Goal: Information Seeking & Learning: Learn about a topic

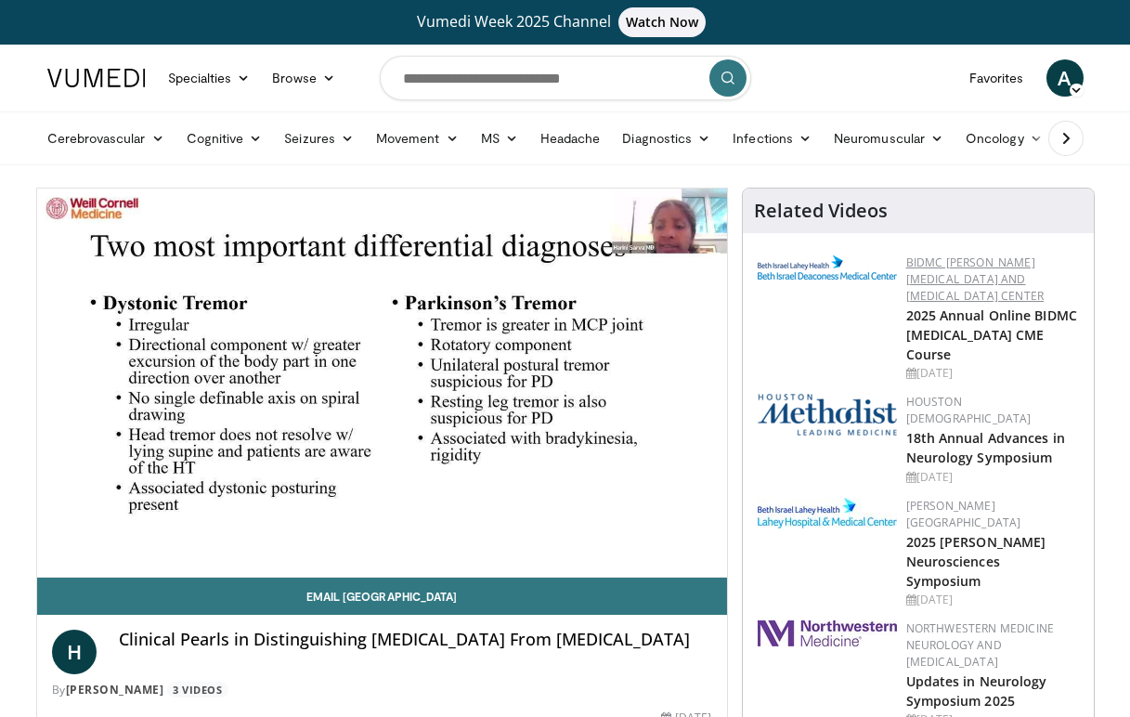
click at [935, 279] on link "BIDMC [PERSON_NAME][MEDICAL_DATA] and [MEDICAL_DATA] Center" at bounding box center [975, 278] width 138 height 49
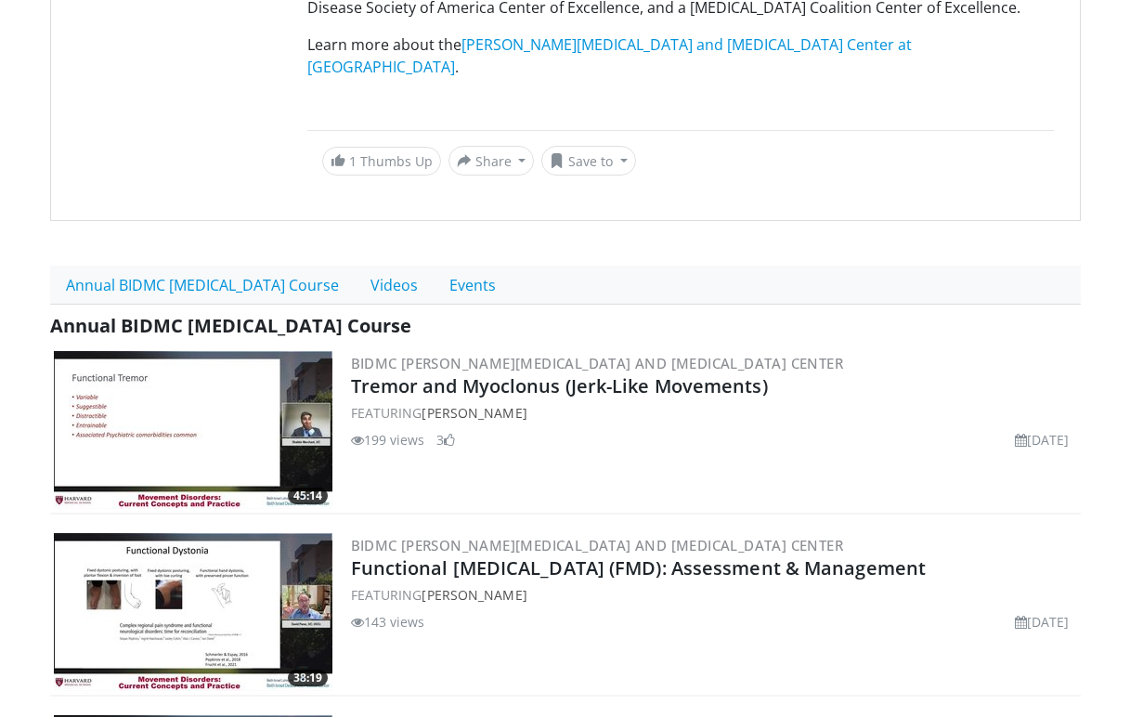
scroll to position [638, 0]
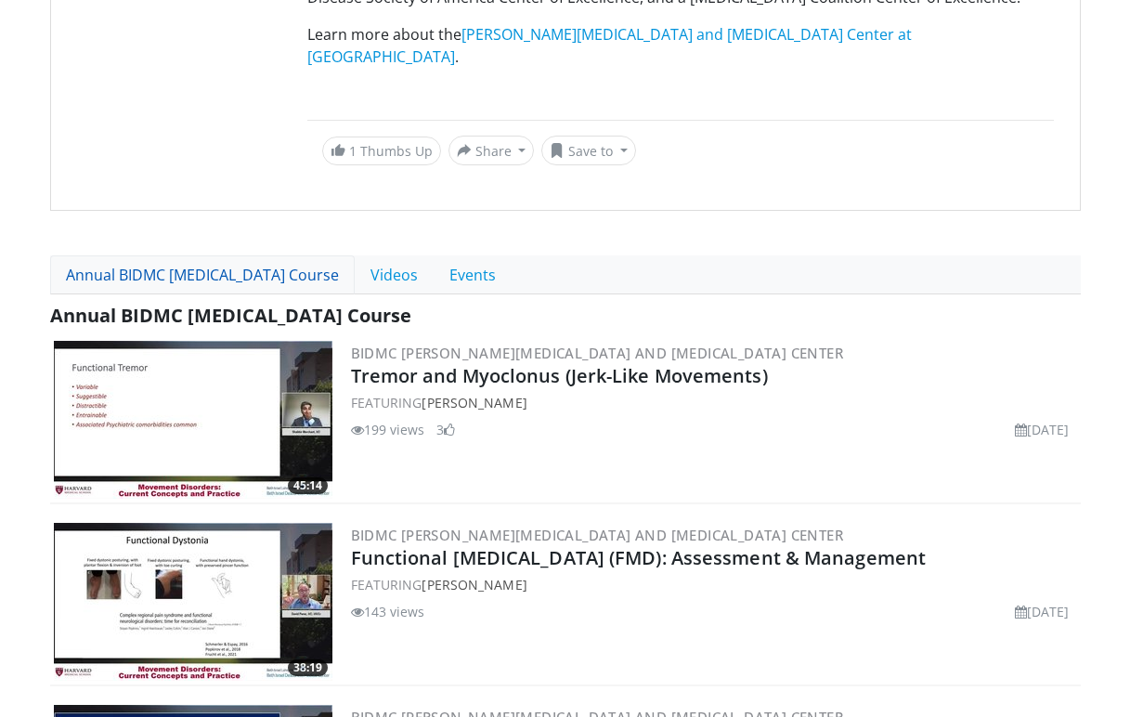
click at [229, 255] on link "Annual BIDMC Movement Disorders Course" at bounding box center [202, 274] width 305 height 39
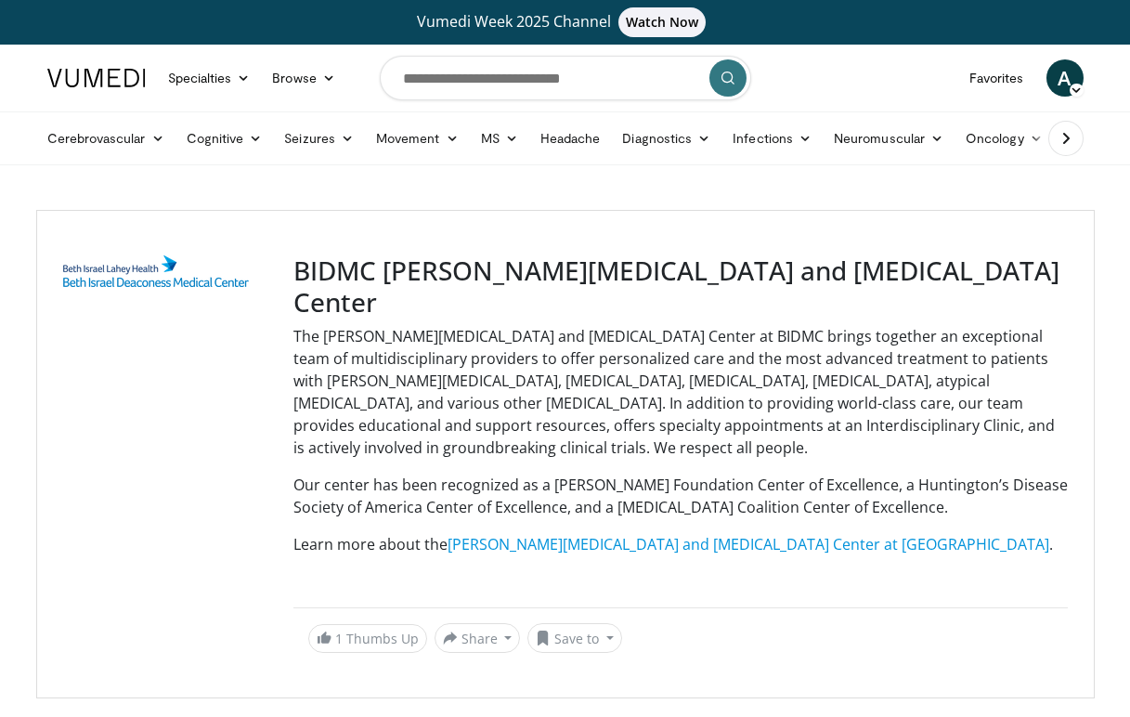
click at [472, 267] on h3 "BIDMC [PERSON_NAME][MEDICAL_DATA] and [MEDICAL_DATA] Center" at bounding box center [680, 286] width 775 height 62
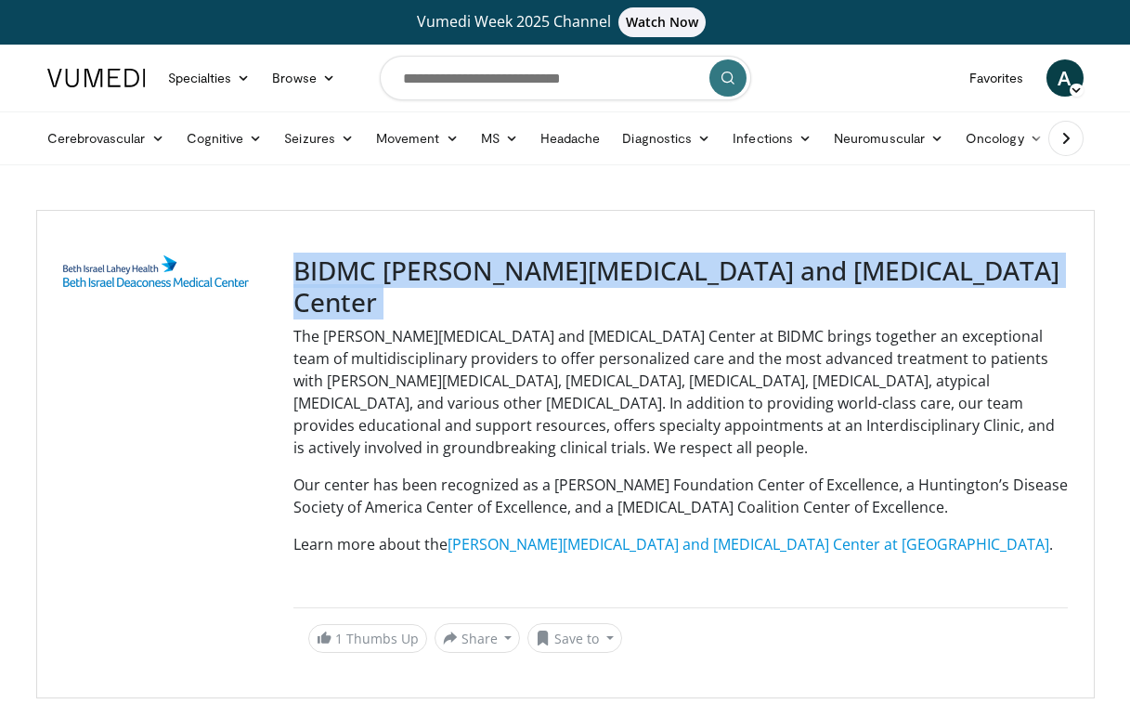
copy div "BIDMC [PERSON_NAME][MEDICAL_DATA] and [MEDICAL_DATA] Center"
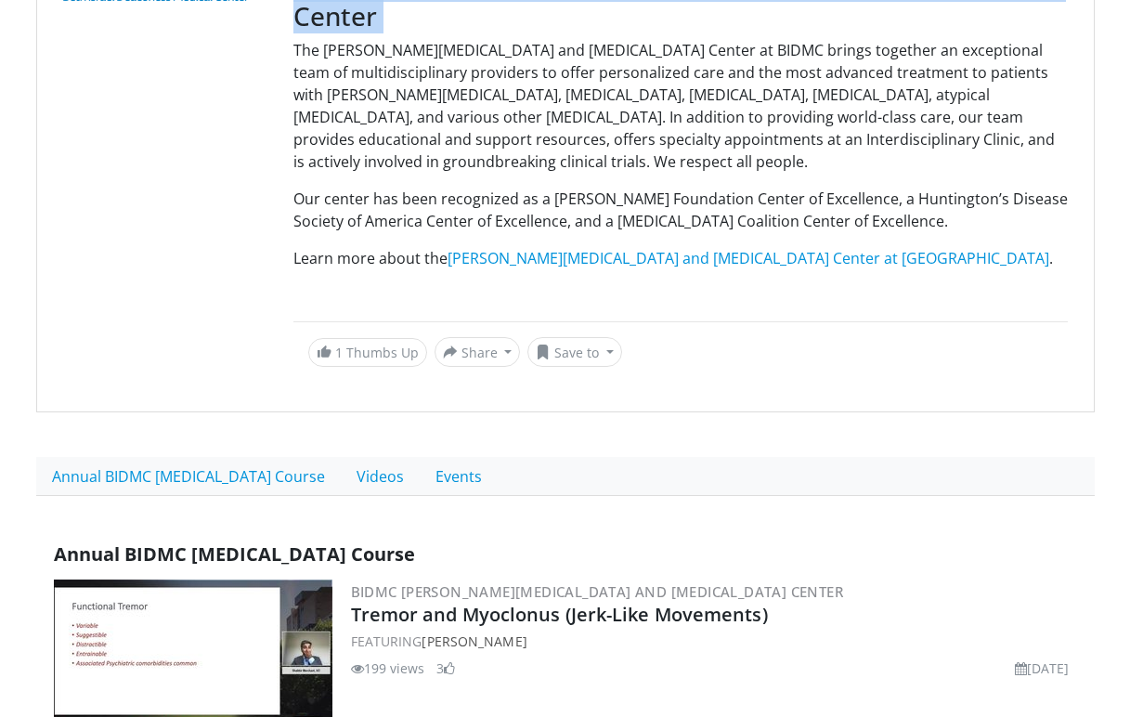
scroll to position [285, 0]
click at [333, 458] on link "Annual BIDMC Movement Disorders Course" at bounding box center [188, 477] width 305 height 39
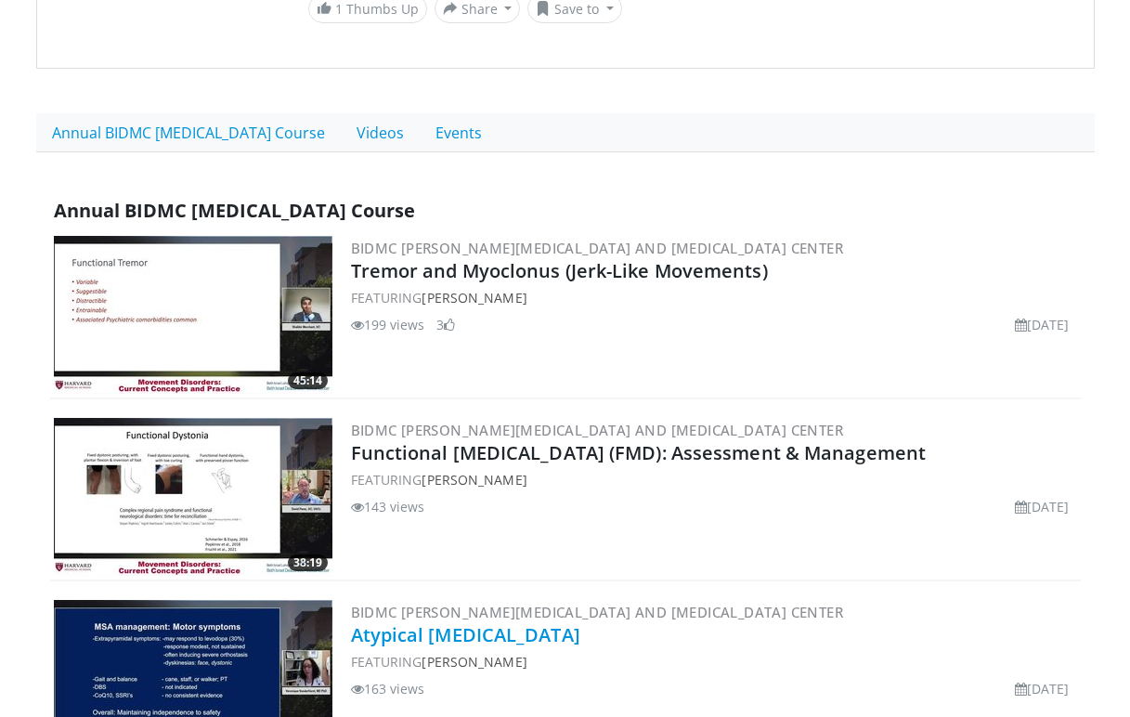
scroll to position [591, 0]
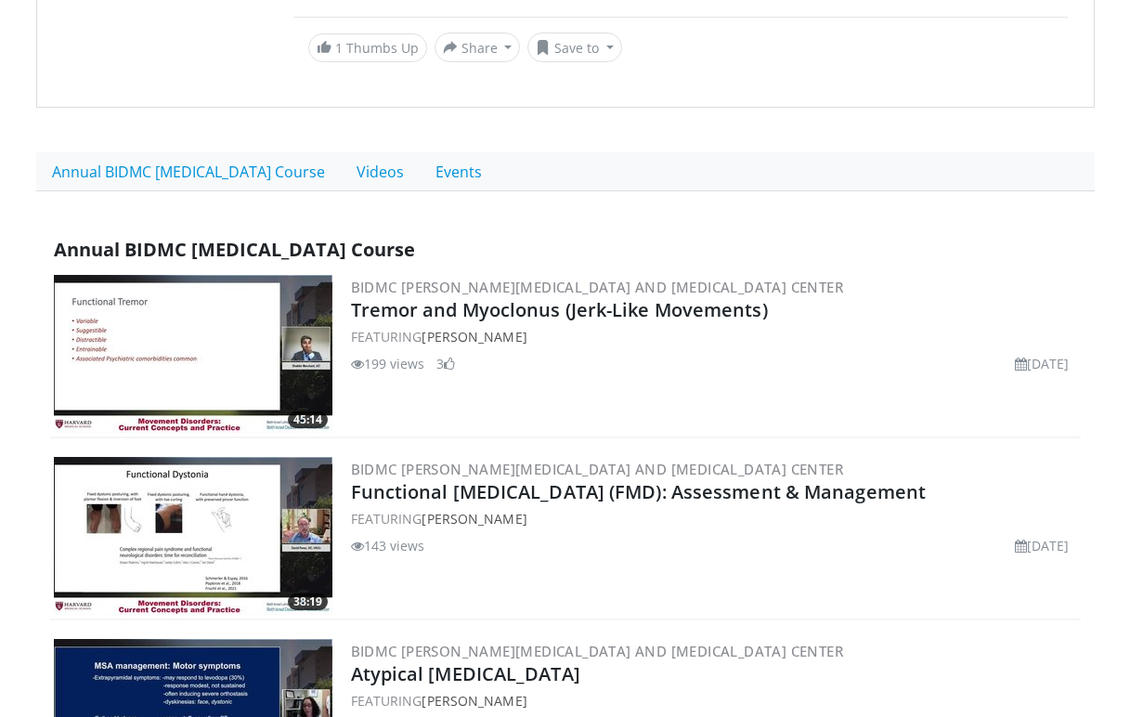
drag, startPoint x: 460, startPoint y: 210, endPoint x: 60, endPoint y: 200, distance: 399.5
click at [60, 228] on div "Annual BIDMC Movement Disorders Course" at bounding box center [565, 249] width 1031 height 43
copy span "Annual BIDMC Movement Disorders Course"
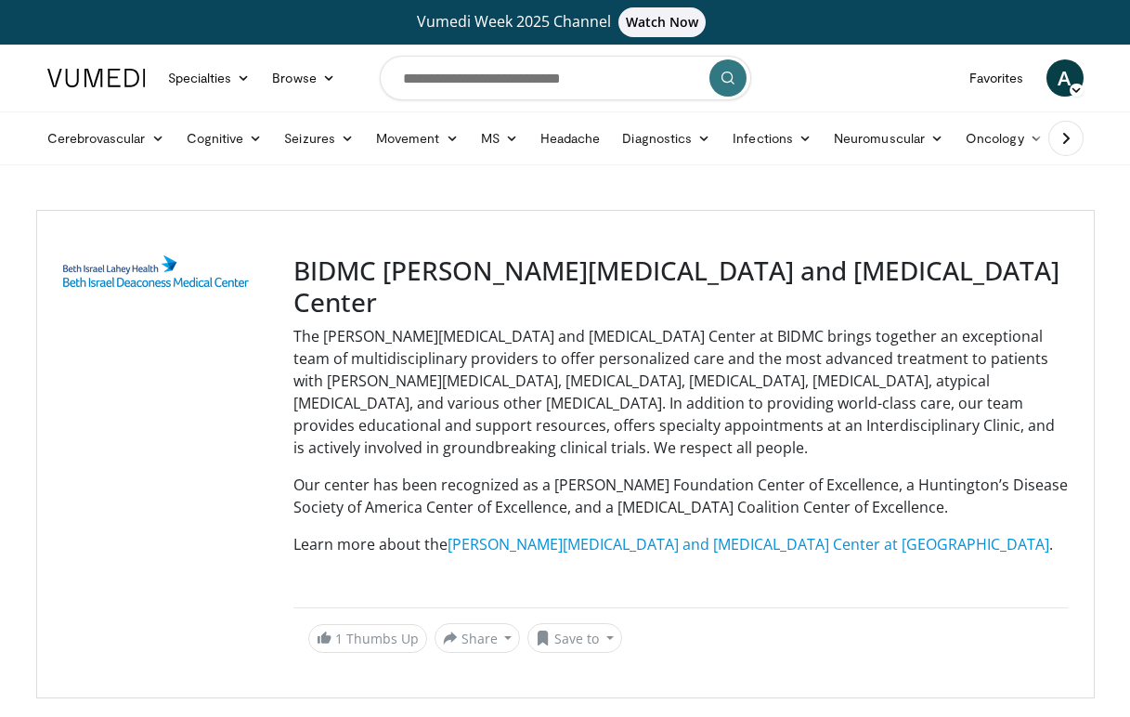
scroll to position [0, 0]
